Goal: Communication & Community: Answer question/provide support

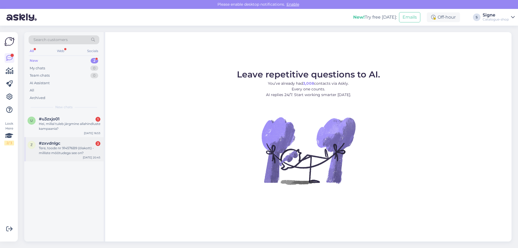
drag, startPoint x: 50, startPoint y: 142, endPoint x: 101, endPoint y: 163, distance: 54.8
click at [51, 142] on span "#zxvdnlgc" at bounding box center [50, 143] width 22 height 5
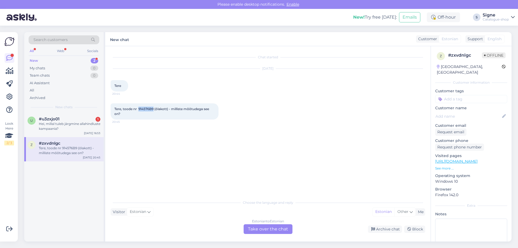
drag, startPoint x: 139, startPoint y: 107, endPoint x: 153, endPoint y: 105, distance: 14.7
click at [153, 105] on div "Tere, toode nr 914576B9 (õlakott) - milliste mõõtudega see on? 20:45" at bounding box center [165, 111] width 108 height 16
copy span "914576B9"
click at [260, 230] on div "Estonian to Estonian Take over the chat" at bounding box center [267, 229] width 49 height 10
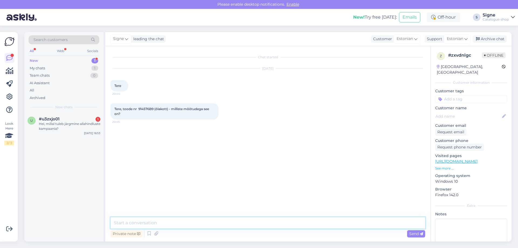
click at [145, 218] on textarea at bounding box center [268, 222] width 314 height 11
paste textarea "Breite: 27 [PERSON_NAME]: 26,5 cm Tiefe: 8,5 cm"
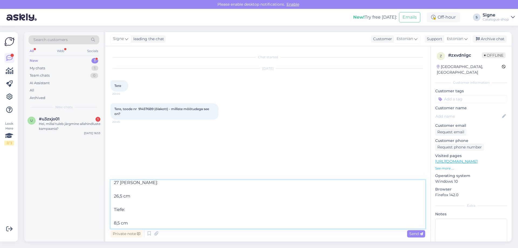
drag, startPoint x: 132, startPoint y: 213, endPoint x: 109, endPoint y: 212, distance: 23.0
click at [109, 212] on div "Chat started [DATE] Tere 20:44 Tere, toode nr 914576B9 (õlakott) - milliste mõõ…" at bounding box center [267, 143] width 325 height 195
drag, startPoint x: 131, startPoint y: 182, endPoint x: 110, endPoint y: 208, distance: 33.3
click at [110, 208] on div "Chat started [DATE] Tere 20:44 Tere, toode nr 914576B9 (õlakott) - milliste mõõ…" at bounding box center [267, 143] width 325 height 195
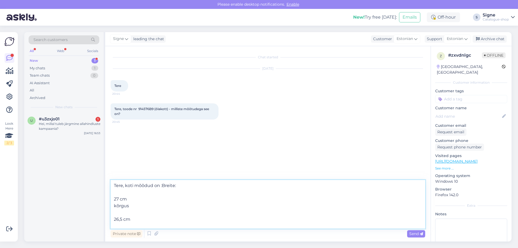
click at [116, 212] on textarea "Tere, koti mõõdud on :Breite: 27 cm kõrgus 26,5 cm sügavus 8,5 cm" at bounding box center [268, 204] width 314 height 49
click at [120, 219] on textarea "Tere, koti mõõdud on :Breite: 27 cm kõrgus 26,5 cm sügavus 8,5 cm" at bounding box center [268, 204] width 314 height 49
click at [175, 184] on textarea "Tere, koti mõõdud on :Breite: 27 cm kõrgus 26,5 cm sügavus 8,5 cm" at bounding box center [268, 204] width 314 height 49
drag, startPoint x: 116, startPoint y: 194, endPoint x: 131, endPoint y: 217, distance: 27.4
click at [131, 217] on textarea "Tere, koti mõõdud on : laius 27 cm, kõrgus 26,5 cm, 27 cm kõrgus 26,5 cm sügavu…" at bounding box center [268, 204] width 314 height 49
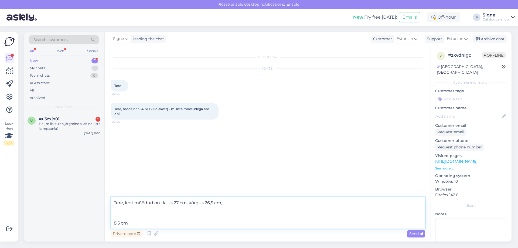
click at [235, 204] on textarea "Tere, koti mõõdud on : laius 27 cm, kõrgus 26,5 cm, 8,5 cm" at bounding box center [268, 212] width 314 height 31
click at [242, 202] on textarea "Tere, koti mõõdud on : laius 27 cm, kõrgus 26,5 cm, sügavus8,5 cm 8,5 cm" at bounding box center [268, 212] width 314 height 31
drag, startPoint x: 118, startPoint y: 211, endPoint x: 153, endPoint y: 229, distance: 39.2
click at [153, 229] on div "Tere, koti mõõdud on : laius 27 cm, kõrgus 26,5 cm, sügavus 8,5 cm 8,5 cm Priva…" at bounding box center [268, 218] width 314 height 42
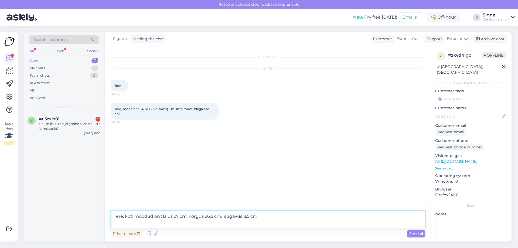
click at [260, 215] on textarea "Tere, koti mõõdud on : laius 27 cm, kõrgus 26,5 cm, sügavus 8,5 cm" at bounding box center [268, 220] width 314 height 18
click at [126, 217] on textarea "Tere, koti mõõdud on : laius 27 cm, kõrgus 26,5 cm, sügavus 8,5 cm." at bounding box center [268, 220] width 314 height 18
click at [181, 216] on textarea "Tere, täname [PERSON_NAME] eest. kotikoti mõõdud on : laius 27 cm, kõrgus 26,5 …" at bounding box center [268, 220] width 314 height 18
click at [184, 215] on textarea "Tere, täname [PERSON_NAME] eest. kotikoti mõõdud on : laius 27 cm, kõrgus 26,5 …" at bounding box center [268, 220] width 314 height 18
type textarea "Tere, täname [PERSON_NAME] eest. Koti mõõdud on : laius 27 cm, kõrgus 26,5 cm, …"
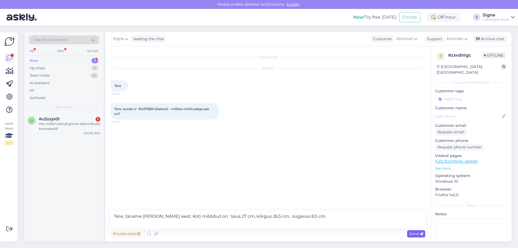
click at [412, 234] on span "Send" at bounding box center [416, 233] width 14 height 5
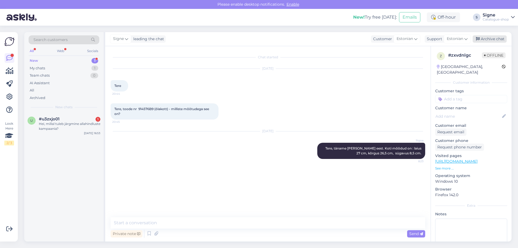
click at [494, 37] on div "Archive chat" at bounding box center [489, 38] width 34 height 7
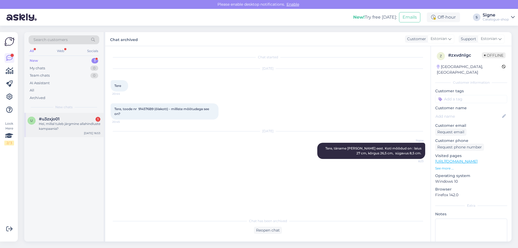
click at [62, 128] on div "Hei, millal tuleb järgmine allahindluste kampaania?" at bounding box center [69, 126] width 61 height 10
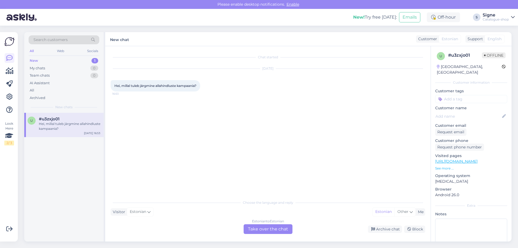
click at [255, 226] on div "Estonian to Estonian Take over the chat" at bounding box center [267, 229] width 49 height 10
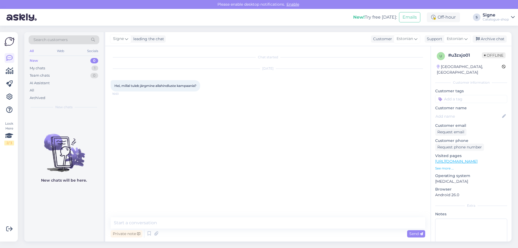
drag, startPoint x: 174, startPoint y: 216, endPoint x: 167, endPoint y: 219, distance: 8.0
click at [174, 216] on div "Chat started [DATE] Hei, millal tuleb järgmine allahindluste kampaania? 16:53 P…" at bounding box center [267, 143] width 325 height 195
click at [165, 219] on textarea at bounding box center [268, 222] width 314 height 11
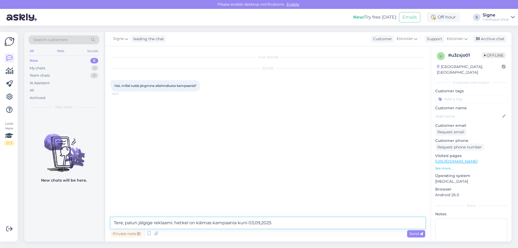
paste textarea "Püksid ja teksad overallid -10%"
click at [256, 222] on textarea "Tere, palun jälgige reklaami. hetkel on käimas kampaania kuni 03,09,2025 Püksid…" at bounding box center [268, 222] width 314 height 11
click at [263, 222] on textarea "Tere, palun jälgige reklaami. hetkel on käimas kampaania kuni 03.09,2025 Püksid…" at bounding box center [268, 222] width 314 height 11
drag, startPoint x: 260, startPoint y: 225, endPoint x: 263, endPoint y: 225, distance: 3.0
click at [260, 225] on textarea "Tere, palun jälgige reklaami. hetkel on käimas kampaania kuni 03.09,2025 Püksid…" at bounding box center [268, 222] width 314 height 11
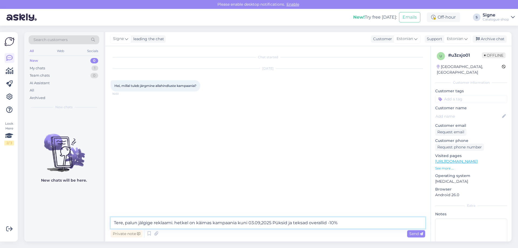
click at [262, 223] on textarea "Tere, palun jälgige reklaami. hetkel on käimas kampaania kuni 03.09,2025 Püksid…" at bounding box center [268, 222] width 314 height 11
click at [250, 222] on textarea "Tere, palun jälgige reklaami. hetkel on käimas kampaania kuni [DATE] Püksid ja …" at bounding box center [268, 222] width 314 height 11
click at [273, 222] on textarea "Tere, palun jälgige reklaami. hetkel on käimas kampaania kuni [DATE] Püksid ja …" at bounding box center [268, 222] width 314 height 11
click at [283, 222] on textarea "Tere, palun jälgige reklaami. hetkel on käimas kampaania kuni [DATE] k.a Püksid…" at bounding box center [268, 222] width 314 height 11
click at [358, 221] on textarea "Tere, palun jälgige reklaami. hetkel on käimas kampaania kuni [DATE] k.a püksid…" at bounding box center [268, 222] width 314 height 11
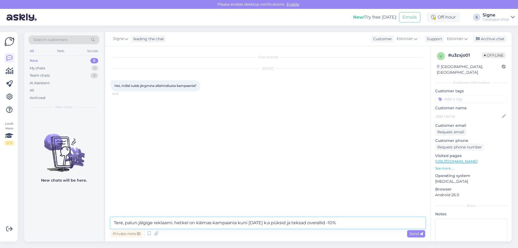
click at [315, 223] on textarea "Tere, palun jälgige reklaami. hetkel on käimas kampaania kuni [DATE] k.a püksid…" at bounding box center [268, 222] width 314 height 11
click at [370, 221] on textarea "Tere, palun jälgige reklaami. hetkel on käimas kampaania kuni [DATE] k.a püksid…" at bounding box center [268, 222] width 314 height 11
click at [176, 220] on textarea "Tere, palun jälgige reklaami. hetkel on käimas kampaania kuni [DATE] k.a püksid…" at bounding box center [268, 222] width 314 height 11
click at [177, 220] on textarea "Tere, palun jälgige reklaami. hetkel on käimas kampaania kuni [DATE] k.a püksid…" at bounding box center [268, 222] width 314 height 11
type textarea "Tere, palun jälgige reklaami. Hetkel on käimas kampaania kuni [DATE] k.a püksid…"
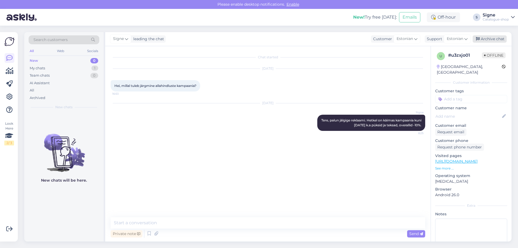
click at [498, 40] on div "Archive chat" at bounding box center [489, 38] width 34 height 7
